Goal: Task Accomplishment & Management: Complete application form

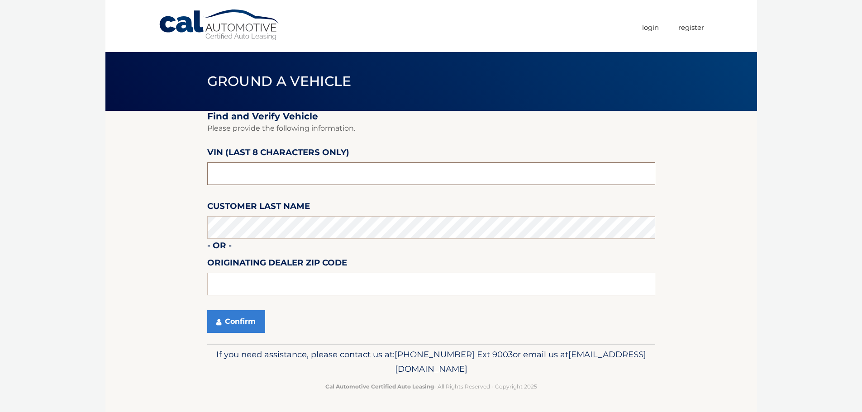
click at [245, 176] on input "text" at bounding box center [431, 174] width 448 height 23
type input "NT184375"
type input "15146"
drag, startPoint x: 159, startPoint y: 216, endPoint x: 162, endPoint y: 223, distance: 7.3
click at [159, 216] on section "Find and Verify Vehicle Please provide the following information. VIN (last 8 c…" at bounding box center [431, 227] width 652 height 233
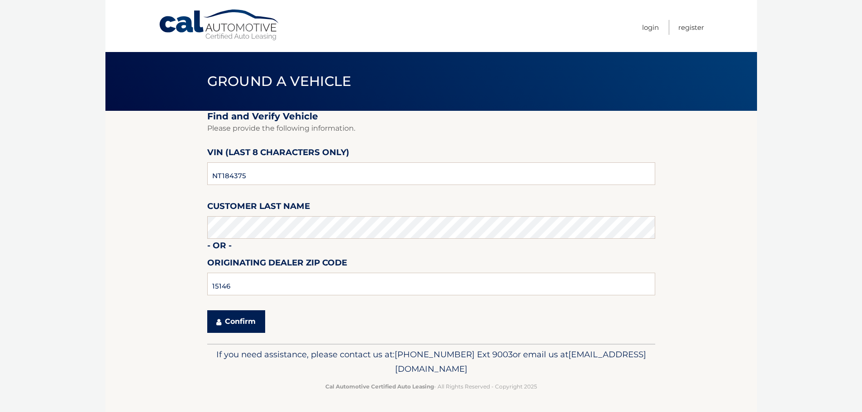
click at [237, 325] on button "Confirm" at bounding box center [236, 322] width 58 height 23
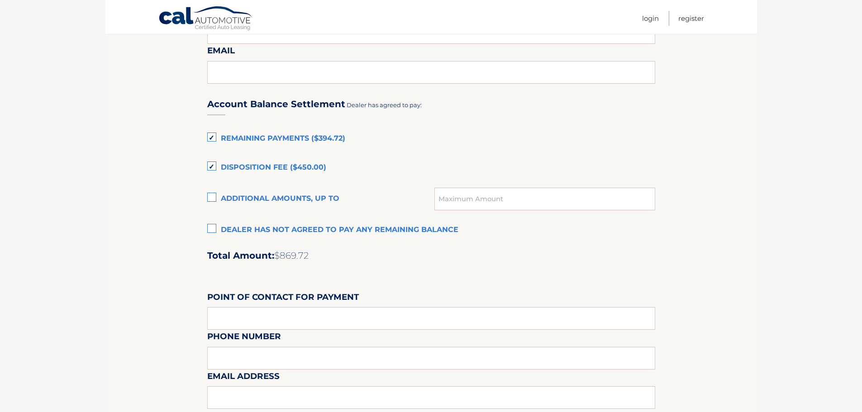
scroll to position [574, 0]
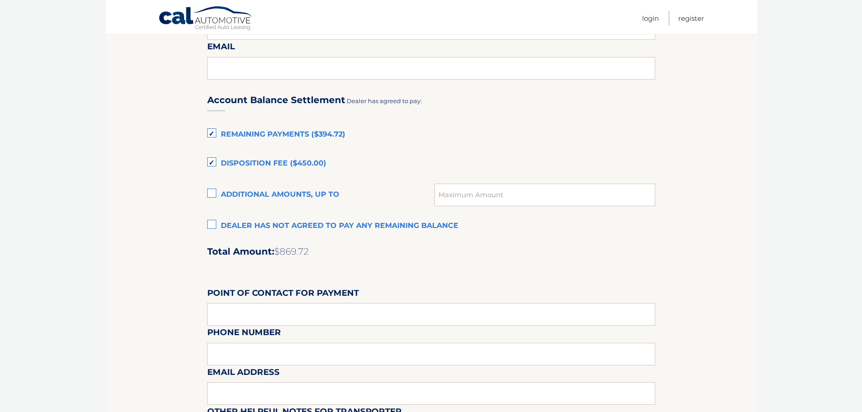
click at [213, 225] on label "Dealer has not agreed to pay any remaining balance" at bounding box center [431, 226] width 448 height 18
click at [0, 0] on input "Dealer has not agreed to pay any remaining balance" at bounding box center [0, 0] width 0 height 0
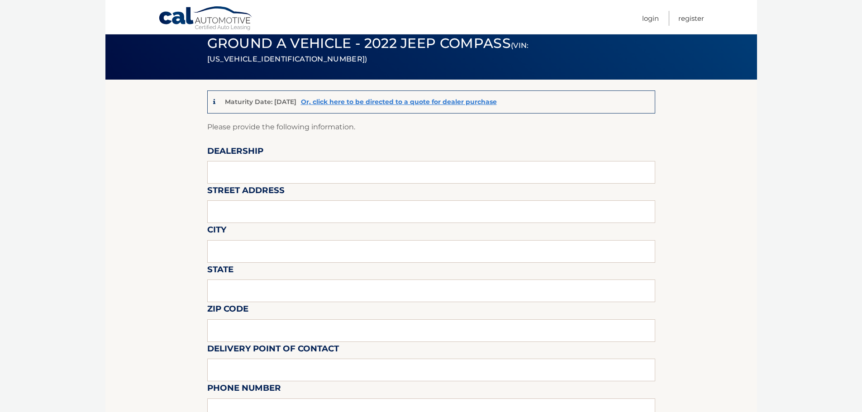
scroll to position [30, 0]
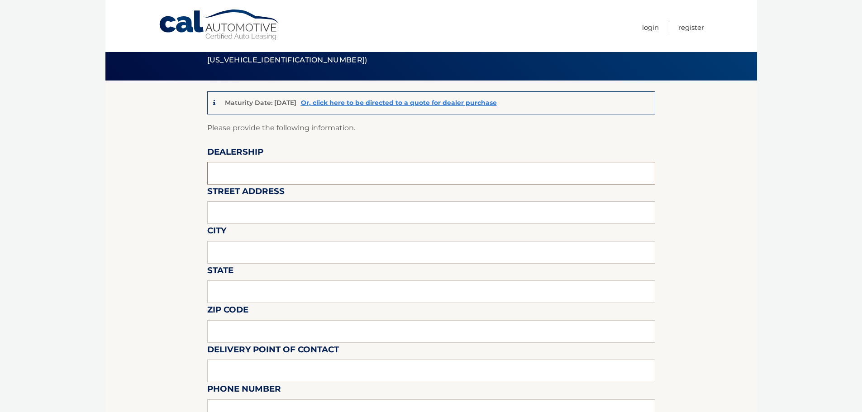
click at [262, 172] on input "text" at bounding box center [431, 173] width 448 height 23
type input "MONROEVILLE CHRYSLER JEEP"
type input "[STREET_ADDRESS][PERSON_NAME]"
type input "MONROEVILLE"
type input "PA"
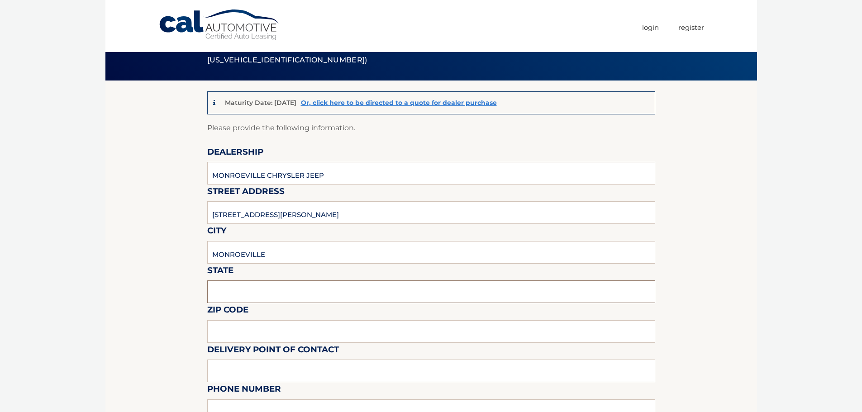
type input "15146"
type input "[PERSON_NAME]"
type input "4128561422"
type input "[EMAIL_ADDRESS][DOMAIN_NAME]"
type input "[PERSON_NAME]"
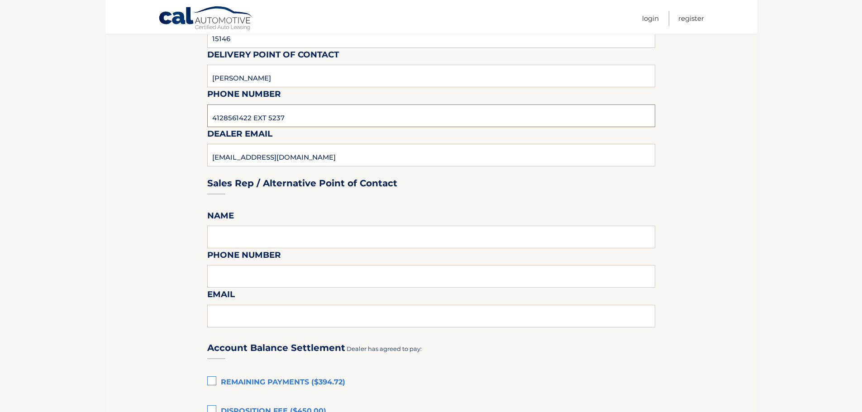
scroll to position [342, 0]
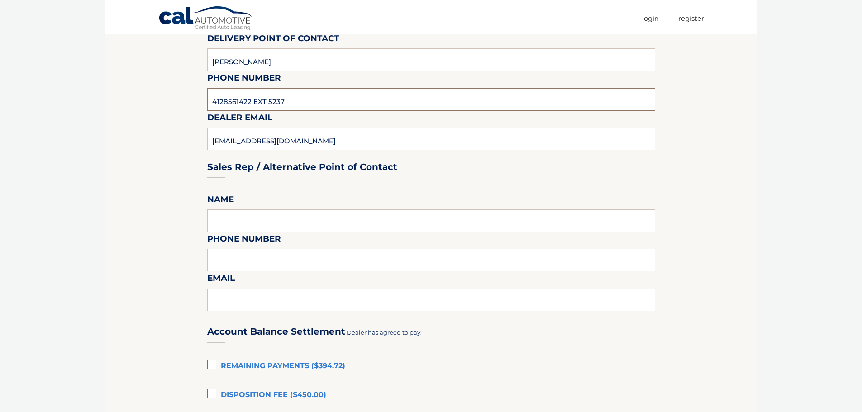
type input "4128561422 EXT 5237"
type input "[EMAIL_ADDRESS][DOMAIN_NAME]"
type input "[PERSON_NAME]"
type input "4128561422 EXT 5237"
type input "[EMAIL_ADDRESS][DOMAIN_NAME]"
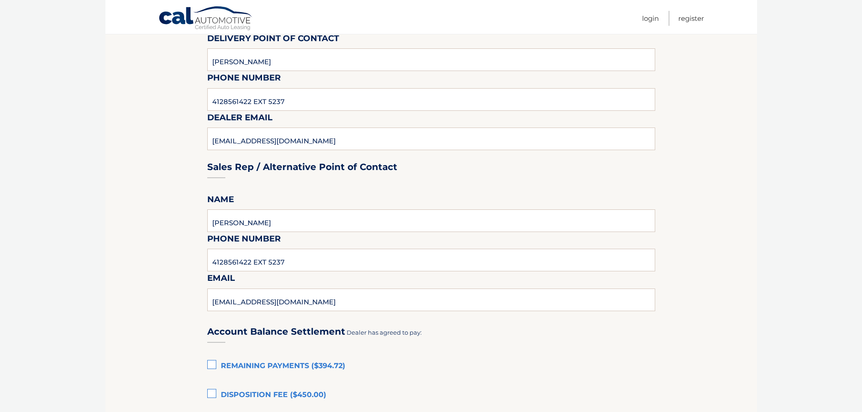
scroll to position [563, 0]
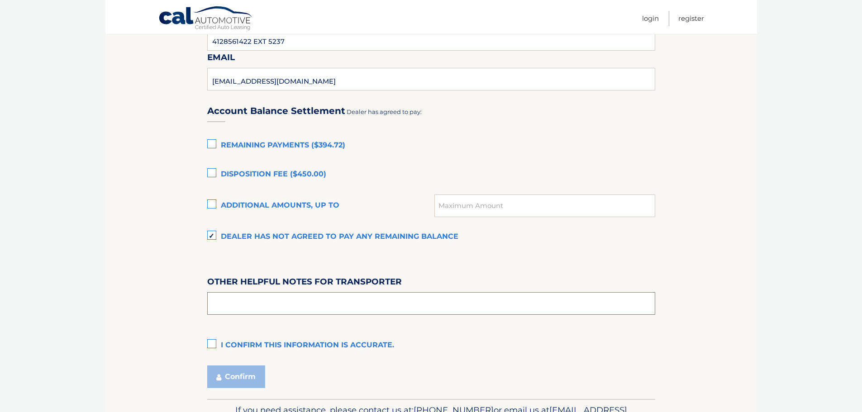
click at [334, 304] on input "text" at bounding box center [431, 303] width 448 height 23
type input "ASK FOR SKIP"
click at [210, 344] on label "I confirm this information is accurate." at bounding box center [431, 346] width 448 height 18
click at [0, 0] on input "I confirm this information is accurate." at bounding box center [0, 0] width 0 height 0
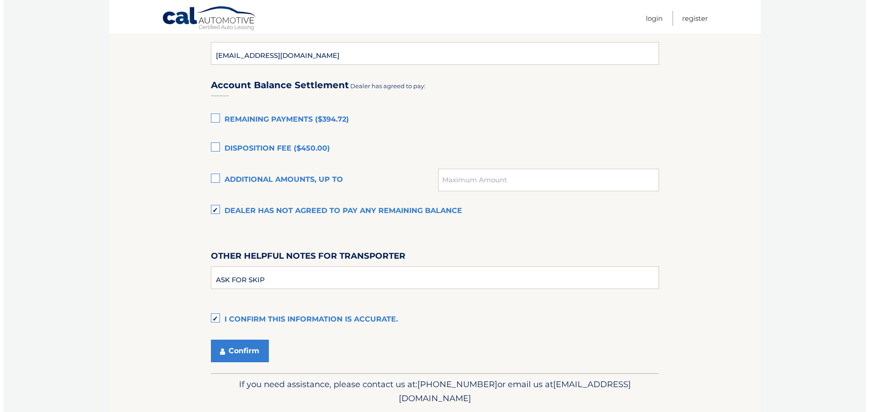
scroll to position [618, 0]
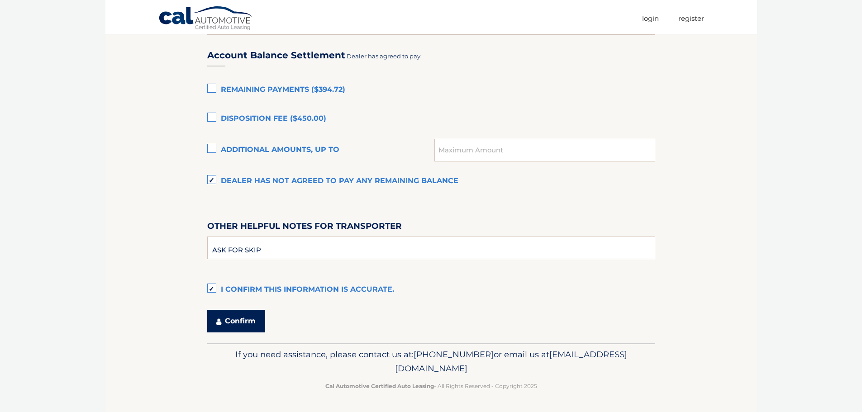
drag, startPoint x: 232, startPoint y: 323, endPoint x: 236, endPoint y: 325, distance: 4.7
click at [232, 322] on button "Confirm" at bounding box center [236, 321] width 58 height 23
